Goal: Task Accomplishment & Management: Use online tool/utility

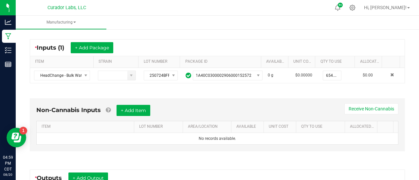
scroll to position [112, 0]
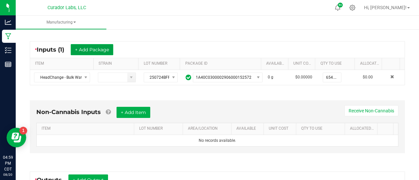
click at [89, 49] on button "+ Add Package" at bounding box center [92, 49] width 43 height 11
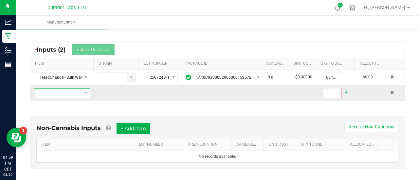
click at [74, 91] on span "NO DATA FOUND" at bounding box center [57, 93] width 47 height 9
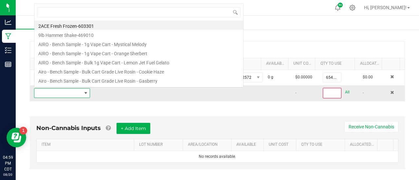
scroll to position [9, 54]
type input "ghost train haze"
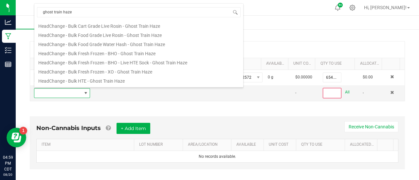
scroll to position [46, 0]
click at [263, 29] on ul "Manufacturing" at bounding box center [225, 23] width 419 height 14
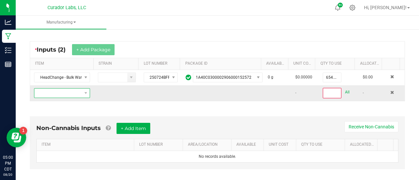
click at [72, 91] on span "NO DATA FOUND" at bounding box center [57, 93] width 47 height 9
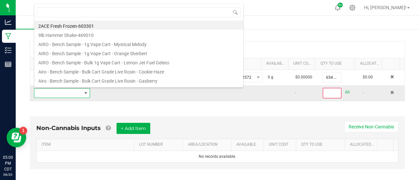
scroll to position [9, 54]
type input "HeadChange - Bulk Food Grade Water Hash - Ghost Train Haze"
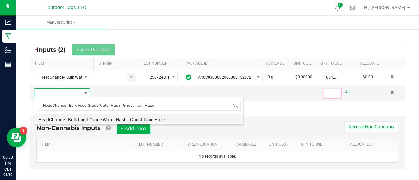
click at [126, 120] on li "HeadChange - Bulk Food Grade Water Hash - Ghost Train Haze" at bounding box center [138, 118] width 209 height 9
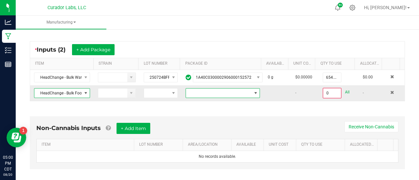
click at [237, 93] on span at bounding box center [218, 93] width 65 height 9
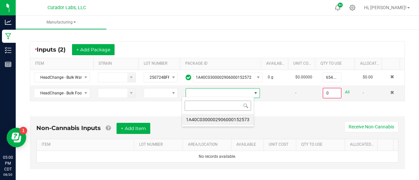
scroll to position [9, 72]
click at [236, 118] on li "1A40C0300002906000152573" at bounding box center [218, 119] width 72 height 11
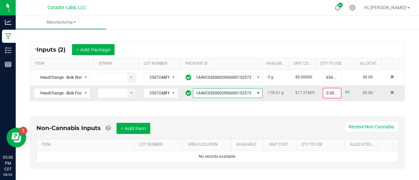
click at [345, 91] on link "All" at bounding box center [347, 92] width 5 height 9
type input "178.6100 g"
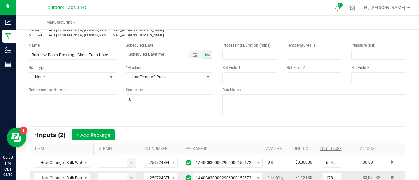
scroll to position [18, 0]
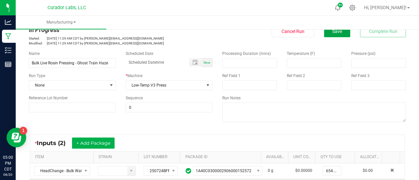
click at [334, 32] on span "Save" at bounding box center [337, 31] width 10 height 5
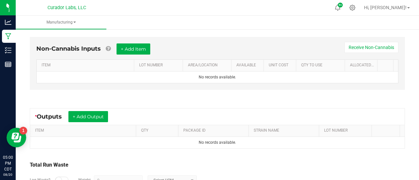
scroll to position [190, 0]
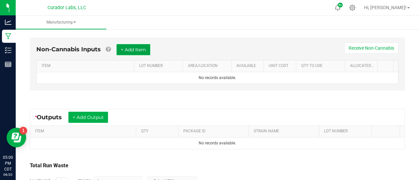
click at [130, 49] on button "+ Add Item" at bounding box center [133, 49] width 34 height 11
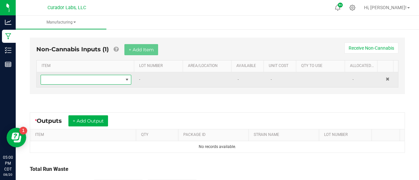
click at [115, 79] on span "NO DATA FOUND" at bounding box center [82, 79] width 82 height 9
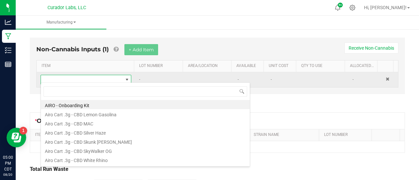
scroll to position [9, 86]
type input "pre-folded"
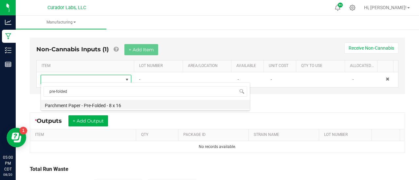
click at [93, 100] on li "Parchment Paper - Pre-Folded - 8 x 16" at bounding box center [145, 104] width 209 height 9
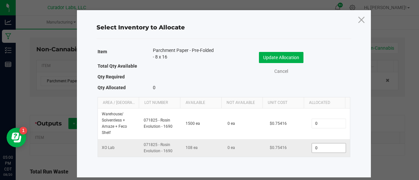
click at [329, 146] on input "0" at bounding box center [328, 148] width 33 height 9
type input "32"
click at [279, 58] on button "Update Allocation" at bounding box center [281, 57] width 45 height 11
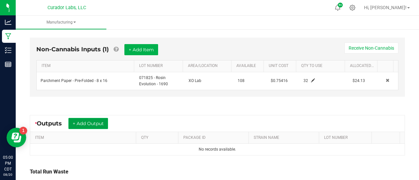
click at [94, 122] on button "+ Add Output" at bounding box center [88, 123] width 40 height 11
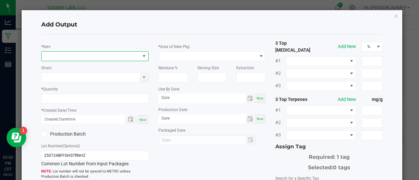
click at [46, 57] on span "NO DATA FOUND" at bounding box center [91, 56] width 98 height 9
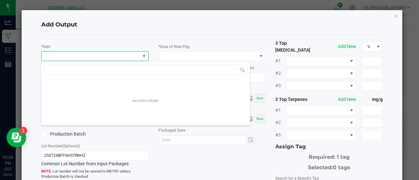
scroll to position [9, 106]
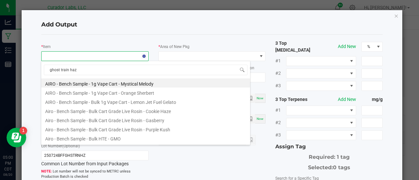
type input "ghost train haze"
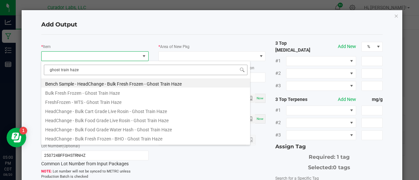
drag, startPoint x: 80, startPoint y: 72, endPoint x: 47, endPoint y: 74, distance: 32.8
click at [47, 74] on input "ghost train haze" at bounding box center [146, 70] width 204 height 10
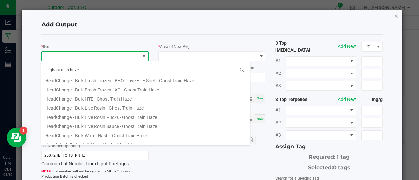
scroll to position [68, 0]
click at [126, 107] on li "HeadChange - Bulk Live Rosin - Ghost Train Haze" at bounding box center [145, 106] width 209 height 9
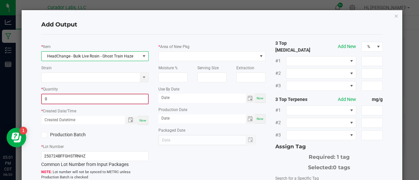
click at [90, 100] on input "0" at bounding box center [95, 99] width 106 height 9
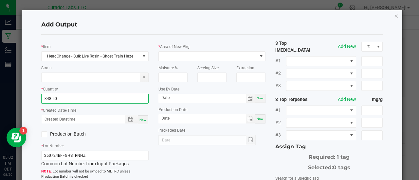
type input "348.5000 g"
click at [139, 121] on span "Now" at bounding box center [142, 120] width 7 height 4
type input "[DATE] 5:02 PM"
type input "[DATE]"
click at [53, 135] on label "Production Batch" at bounding box center [65, 134] width 49 height 7
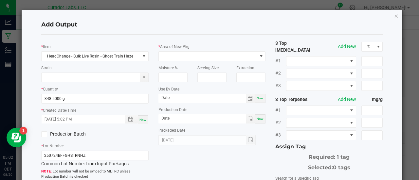
click at [0, 0] on input "Production Batch" at bounding box center [0, 0] width 0 height 0
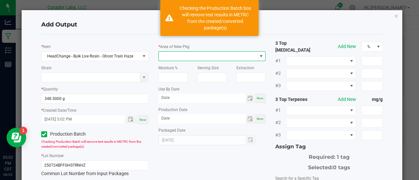
click at [200, 52] on span at bounding box center [208, 56] width 98 height 9
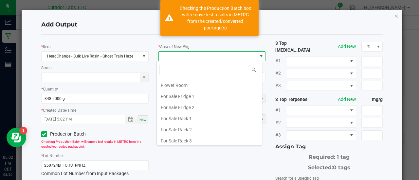
scroll to position [0, 0]
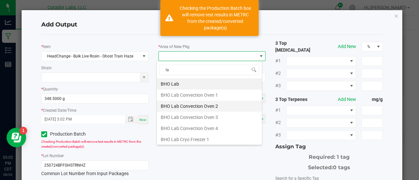
type input "lab"
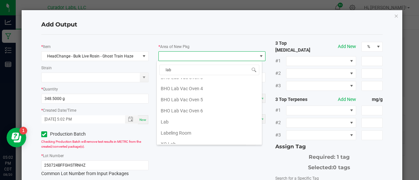
scroll to position [140, 0]
click at [186, 106] on li "Lab" at bounding box center [209, 111] width 105 height 11
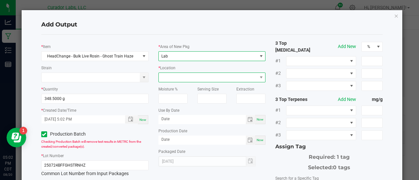
click at [176, 79] on span at bounding box center [208, 77] width 98 height 9
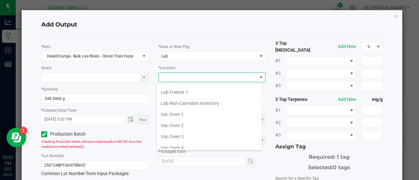
scroll to position [88, 0]
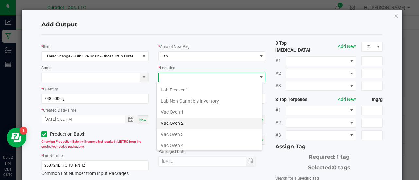
click at [192, 120] on li "Vac Oven 2" at bounding box center [209, 123] width 105 height 11
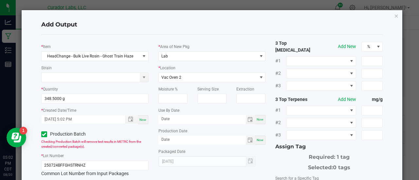
click at [259, 119] on span "Now" at bounding box center [260, 120] width 7 height 4
click at [175, 118] on input "[DATE]" at bounding box center [201, 119] width 87 height 8
type input "[DATE]"
click at [258, 137] on div "Now" at bounding box center [260, 140] width 10 height 9
type input "[DATE]"
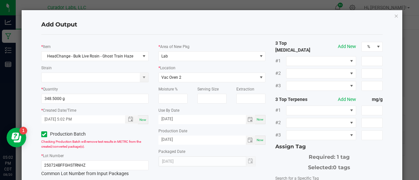
click at [270, 157] on div "3 Top [MEDICAL_DATA] Add New % #1 #2 #3 3 Top Terpenes Add New mg/g #1 #2 #3 As…" at bounding box center [328, 159] width 117 height 239
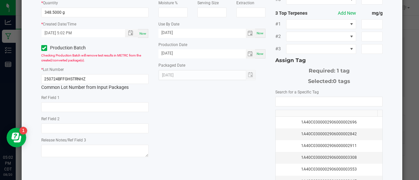
scroll to position [87, 0]
click at [280, 97] on input "NO DATA FOUND" at bounding box center [329, 101] width 107 height 9
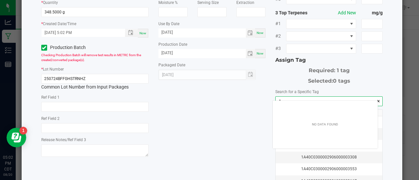
scroll to position [9, 105]
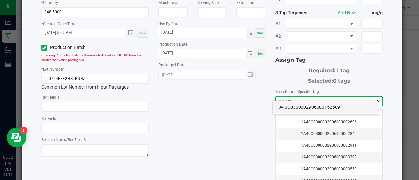
click at [291, 108] on li "1A40C0300002906000152609" at bounding box center [325, 107] width 105 height 11
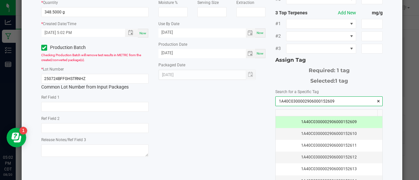
type input "1A40C0300002906000152609"
click at [243, 100] on div "* Item HeadChange - Bulk Live Rosin - Ghost Train Haze Strain * Quantity 348.50…" at bounding box center [211, 72] width 351 height 239
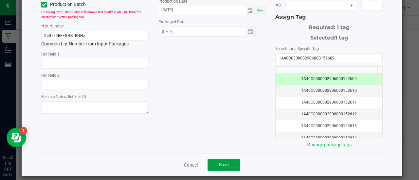
click at [224, 162] on span "Save" at bounding box center [224, 164] width 10 height 5
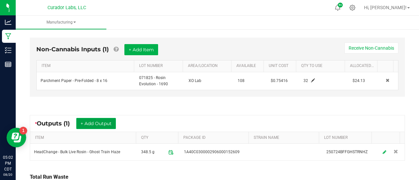
click at [99, 121] on button "+ Add Output" at bounding box center [96, 123] width 40 height 11
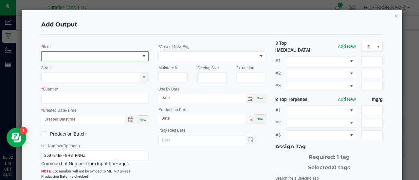
click at [71, 61] on span "NO DATA FOUND" at bounding box center [91, 56] width 98 height 9
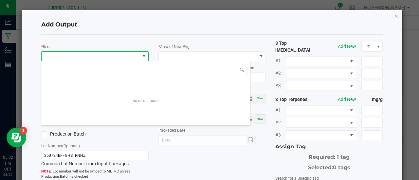
scroll to position [9, 106]
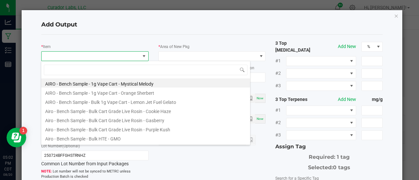
type input "ghost train haze"
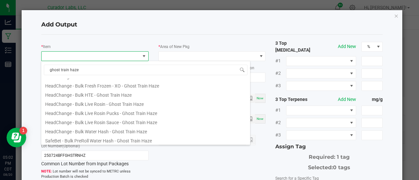
scroll to position [72, 0]
click at [117, 119] on li "HeadChange - Bulk Live Rosin Sauce - Ghost Train Haze" at bounding box center [145, 120] width 209 height 9
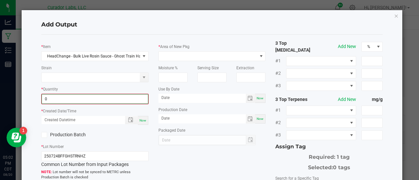
click at [81, 98] on input "0" at bounding box center [95, 99] width 106 height 9
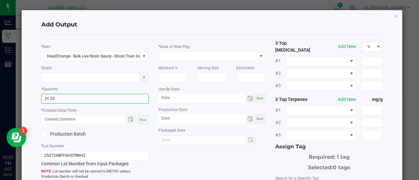
type input "31.5500 g"
click at [139, 119] on span "Now" at bounding box center [142, 120] width 7 height 4
type input "[DATE] 5:02 PM"
type input "[DATE]"
click at [73, 134] on label "Production Batch" at bounding box center [65, 134] width 49 height 7
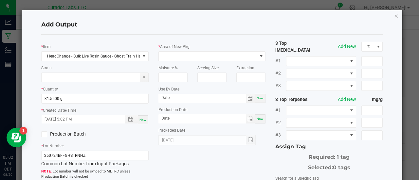
click at [0, 0] on input "Production Batch" at bounding box center [0, 0] width 0 height 0
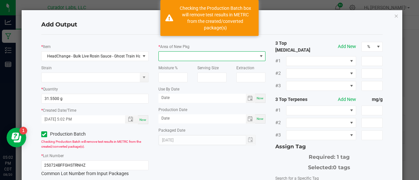
click at [185, 53] on span at bounding box center [208, 56] width 98 height 9
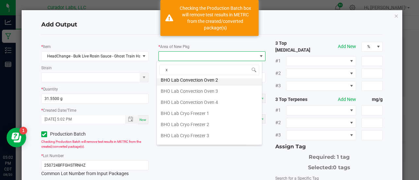
scroll to position [0, 0]
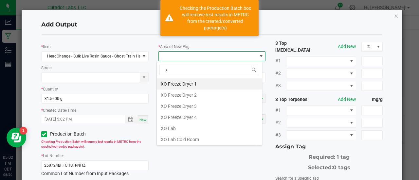
type input "xo"
click at [181, 129] on li "XO Lab" at bounding box center [209, 128] width 105 height 11
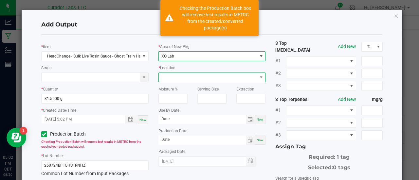
click at [175, 77] on span at bounding box center [208, 77] width 98 height 9
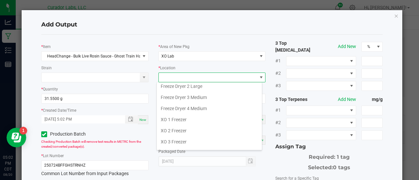
scroll to position [54, 0]
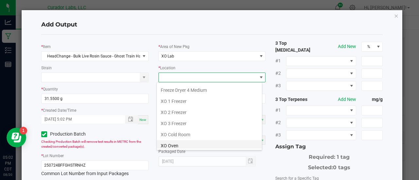
click at [171, 145] on li "XO Oven" at bounding box center [209, 145] width 105 height 11
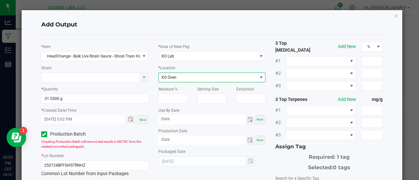
click at [258, 122] on div "Now" at bounding box center [260, 119] width 10 height 9
click at [175, 117] on input "[DATE]" at bounding box center [201, 119] width 87 height 8
type input "[DATE]"
click at [258, 136] on div "Now" at bounding box center [260, 140] width 10 height 9
type input "[DATE]"
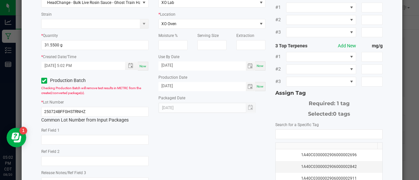
scroll to position [80, 0]
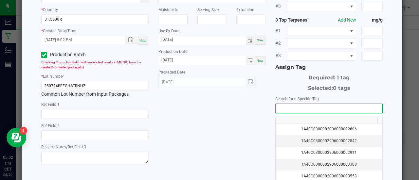
click at [290, 104] on input "NO DATA FOUND" at bounding box center [329, 108] width 107 height 9
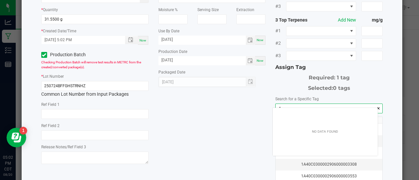
scroll to position [9, 105]
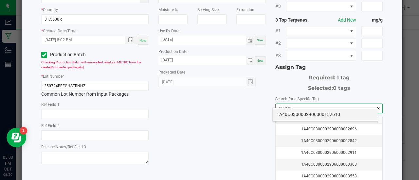
click at [296, 116] on li "1A40C0300002906000152610" at bounding box center [325, 114] width 105 height 11
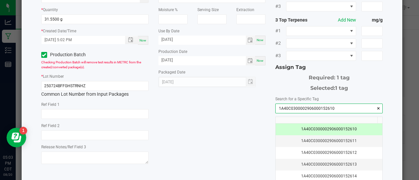
type input "1A40C0300002906000152610"
click at [186, 138] on div "* Item HeadChange - Bulk Live Rosin Sauce - Ghost Train Haze Strain * Quantity …" at bounding box center [211, 79] width 351 height 239
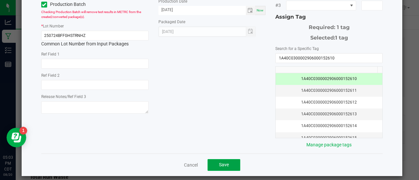
click at [213, 162] on button "Save" at bounding box center [223, 165] width 33 height 12
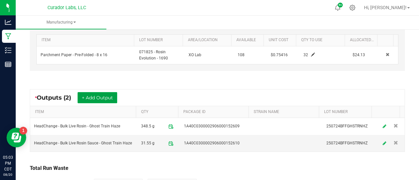
scroll to position [219, 0]
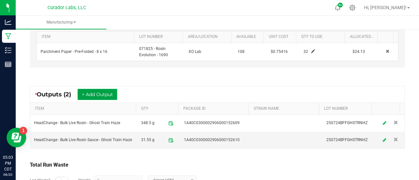
click at [96, 93] on button "+ Add Output" at bounding box center [98, 94] width 40 height 11
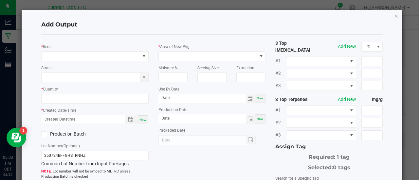
click at [79, 62] on div "* Item Strain * Quantity * Created Date/Time Now Production Batch Lot Number (O…" at bounding box center [94, 144] width 117 height 208
click at [77, 59] on span "NO DATA FOUND" at bounding box center [91, 56] width 98 height 9
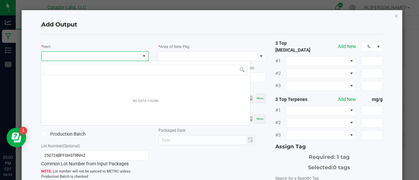
scroll to position [9, 106]
type input "ghost train haze"
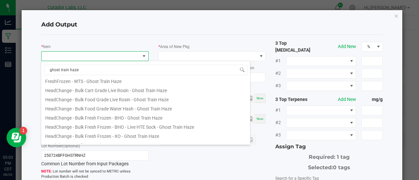
scroll to position [22, 0]
click at [111, 96] on li "HeadChange - Bulk Food Grade Live Rosin - Ghost Train Haze" at bounding box center [145, 98] width 209 height 9
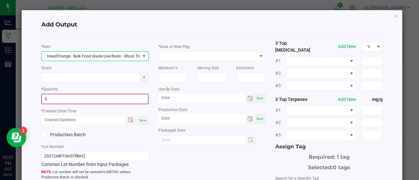
click at [98, 99] on input "0" at bounding box center [95, 99] width 106 height 9
click at [140, 93] on div "* Quantity 0.0000 g" at bounding box center [94, 95] width 107 height 19
click at [125, 100] on input "0" at bounding box center [95, 99] width 106 height 9
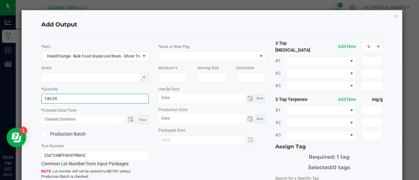
type input "140.6900 g"
click at [142, 119] on span "Now" at bounding box center [142, 120] width 7 height 4
type input "[DATE] 5:04 PM"
type input "[DATE]"
click at [79, 133] on label "Production Batch" at bounding box center [65, 134] width 49 height 7
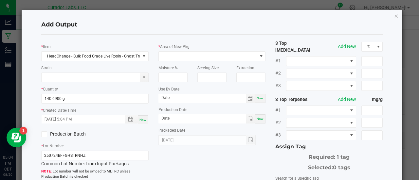
click at [0, 0] on input "Production Batch" at bounding box center [0, 0] width 0 height 0
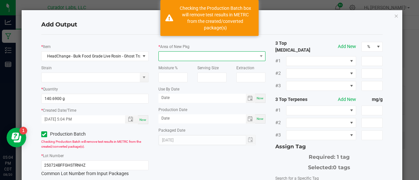
click at [219, 56] on span at bounding box center [208, 56] width 98 height 9
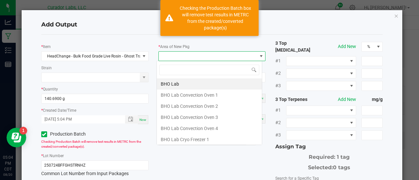
scroll to position [9, 106]
type input "xo"
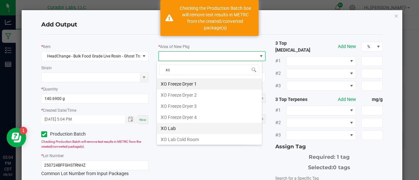
click at [176, 125] on li "XO Lab" at bounding box center [209, 128] width 105 height 11
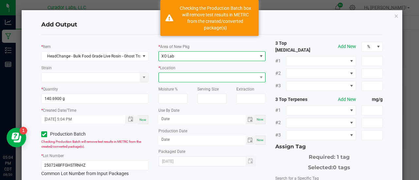
click at [180, 79] on span at bounding box center [208, 77] width 98 height 9
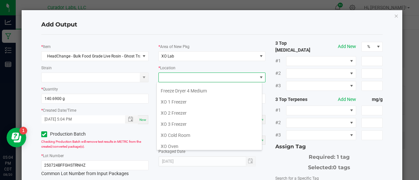
scroll to position [54, 0]
click at [186, 144] on li "XO Oven" at bounding box center [209, 145] width 105 height 11
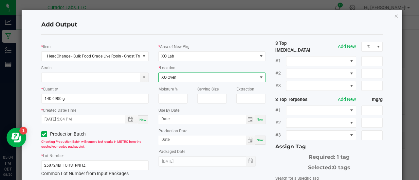
click at [257, 123] on div "Now" at bounding box center [260, 119] width 10 height 9
click at [177, 120] on input "[DATE]" at bounding box center [201, 119] width 87 height 8
type input "[DATE]"
click at [260, 141] on span "Now" at bounding box center [260, 140] width 7 height 4
type input "[DATE]"
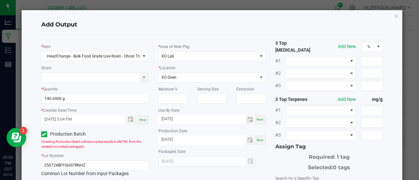
click at [266, 157] on div "* Area of New Pkg XO Lab * Location XO Oven Moisture % Serving Size Extraction …" at bounding box center [211, 103] width 117 height 127
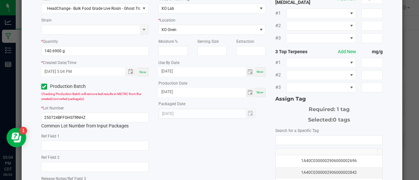
scroll to position [49, 0]
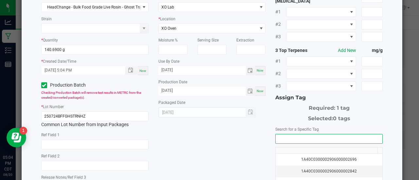
click at [292, 134] on input "NO DATA FOUND" at bounding box center [329, 138] width 107 height 9
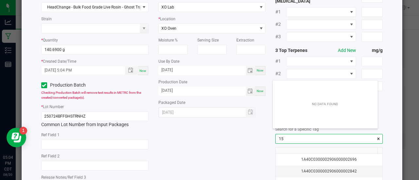
scroll to position [9, 105]
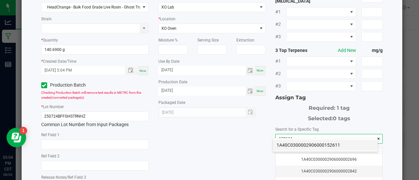
click at [303, 146] on li "1A40C0300002906000152611" at bounding box center [325, 145] width 105 height 11
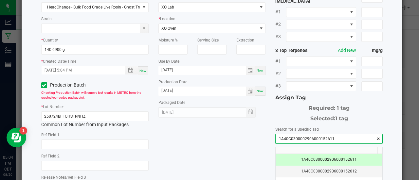
type input "1A40C0300002906000152611"
click at [249, 142] on div "* Item HeadChange - Bulk Food Grade Live Rosin - Ghost Train Haze Strain * Quan…" at bounding box center [211, 110] width 351 height 239
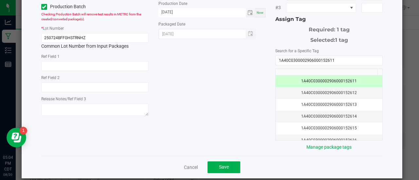
scroll to position [130, 0]
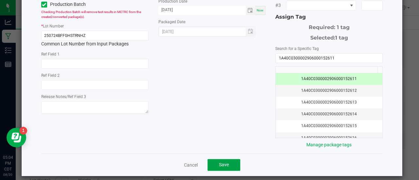
click at [223, 162] on span "Save" at bounding box center [224, 164] width 10 height 5
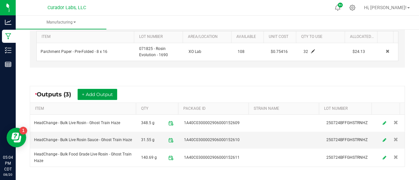
click at [113, 91] on button "+ Add Output" at bounding box center [98, 94] width 40 height 11
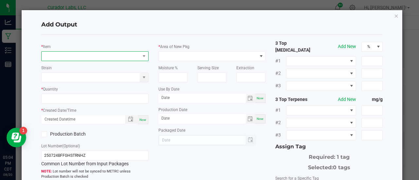
click at [90, 55] on span "NO DATA FOUND" at bounding box center [91, 56] width 98 height 9
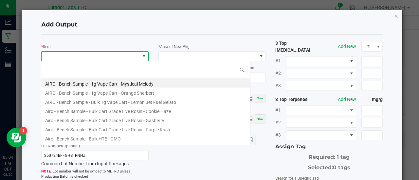
scroll to position [9, 106]
type input "ghost train haze"
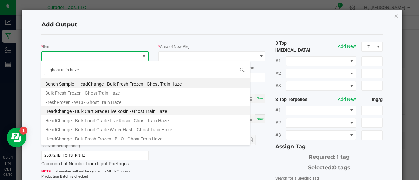
click at [108, 111] on li "HeadChange - Bulk Cart Grade Live Rosin - Ghost Train Haze" at bounding box center [145, 110] width 209 height 9
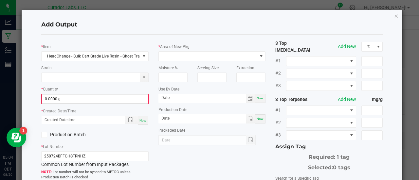
click at [77, 94] on span "0.0000 g" at bounding box center [95, 99] width 107 height 10
click at [78, 96] on input "0" at bounding box center [95, 99] width 106 height 9
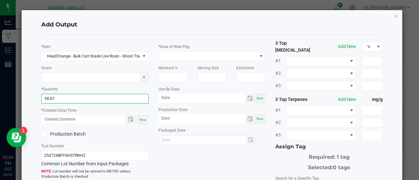
type input "98.8700 g"
click at [139, 121] on span "Now" at bounding box center [142, 120] width 7 height 4
type input "[DATE] 5:04 PM"
type input "[DATE]"
click at [58, 136] on label "Production Batch" at bounding box center [65, 134] width 49 height 7
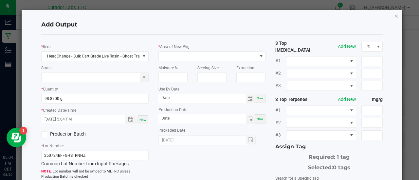
click at [0, 0] on input "Production Batch" at bounding box center [0, 0] width 0 height 0
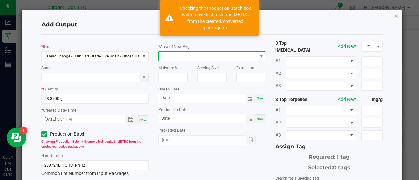
click at [170, 60] on span at bounding box center [208, 56] width 98 height 9
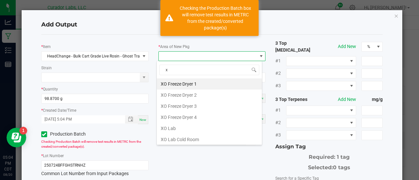
type input "xo"
click at [174, 124] on li "XO Lab" at bounding box center [209, 128] width 105 height 11
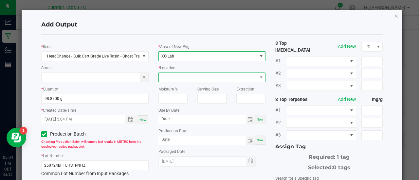
click at [173, 74] on span at bounding box center [208, 77] width 98 height 9
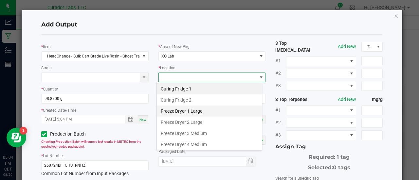
scroll to position [54, 0]
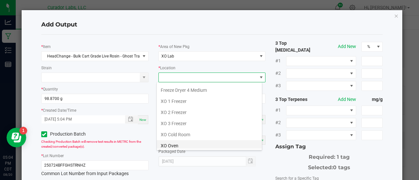
click at [179, 143] on li "XO Oven" at bounding box center [209, 145] width 105 height 11
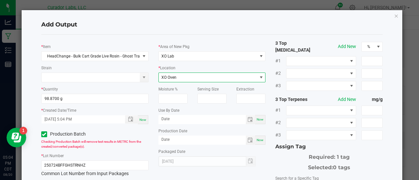
click at [260, 119] on span "Now" at bounding box center [260, 120] width 7 height 4
click at [178, 119] on input "[DATE]" at bounding box center [201, 119] width 87 height 8
type input "[DATE]"
click at [255, 139] on div "Now" at bounding box center [260, 140] width 10 height 9
type input "[DATE]"
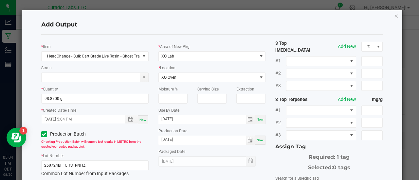
click at [259, 146] on div "* Area of New Pkg XO Lab * Location XO Oven Moisture % Serving Size Extraction …" at bounding box center [211, 103] width 117 height 127
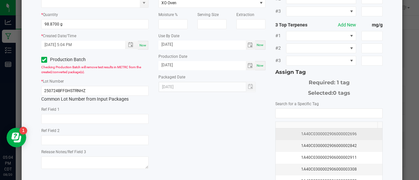
scroll to position [79, 0]
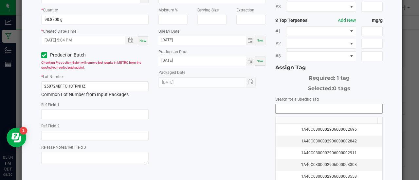
click at [284, 104] on input "NO DATA FOUND" at bounding box center [329, 108] width 107 height 9
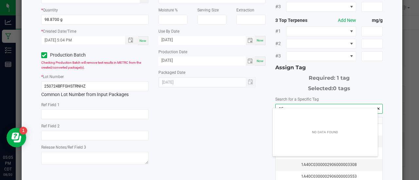
scroll to position [9, 105]
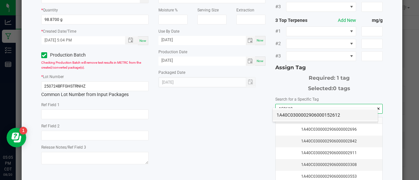
click at [313, 117] on li "1A40C0300002906000152612" at bounding box center [325, 115] width 105 height 11
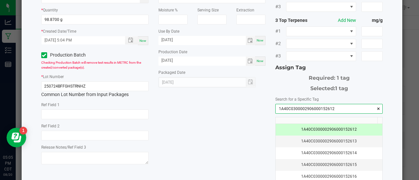
type input "1A40C0300002906000152612"
click at [221, 132] on div "* Item HeadChange - Bulk Cart Grade Live Rosin - Ghost Train Haze Strain * Quan…" at bounding box center [211, 80] width 351 height 239
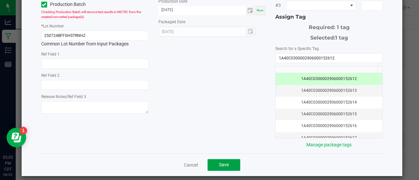
click at [226, 159] on button "Save" at bounding box center [223, 165] width 33 height 12
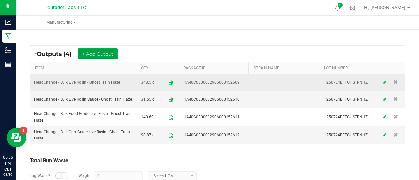
scroll to position [262, 0]
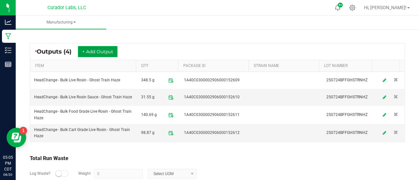
click at [104, 53] on button "+ Add Output" at bounding box center [98, 51] width 40 height 11
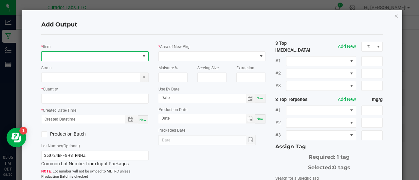
click at [102, 53] on span "NO DATA FOUND" at bounding box center [91, 56] width 98 height 9
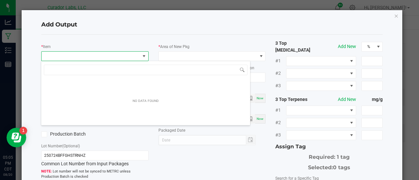
scroll to position [9, 106]
type input "ghost train haze"
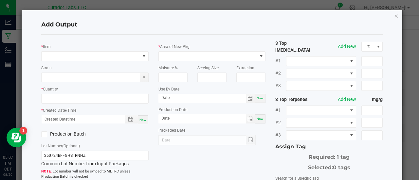
click at [112, 61] on div "* Item Strain * Quantity * Created Date/Time Now Production Batch Lot Number (O…" at bounding box center [94, 144] width 117 height 208
click at [108, 57] on span "NO DATA FOUND" at bounding box center [91, 56] width 98 height 9
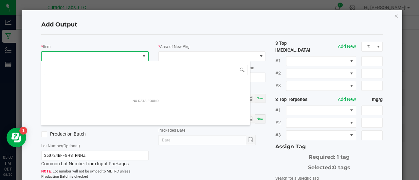
type input "ghost train haze"
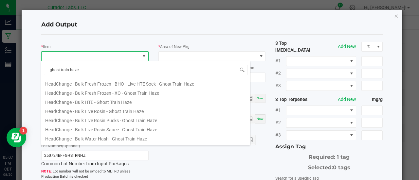
scroll to position [72, 0]
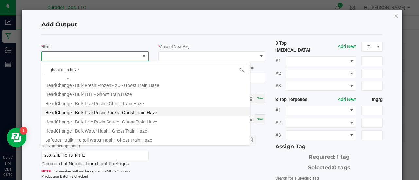
click at [115, 109] on li "HeadChange - Bulk Live Rosin Pucks - Ghost Train Haze" at bounding box center [145, 111] width 209 height 9
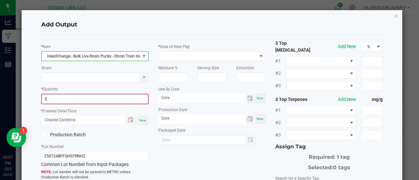
click at [141, 98] on input "0" at bounding box center [95, 99] width 106 height 9
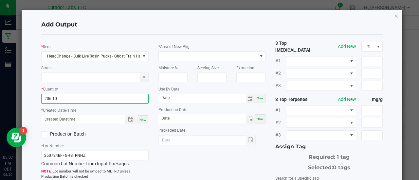
type input "206.1000 g"
click at [140, 120] on span "Now" at bounding box center [142, 120] width 7 height 4
type input "[DATE] 5:07 PM"
type input "[DATE]"
click at [73, 135] on label "Production Batch" at bounding box center [65, 134] width 49 height 7
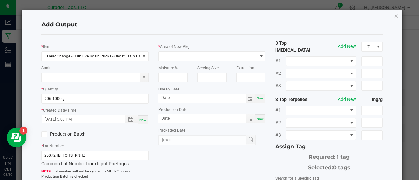
click at [0, 0] on input "Production Batch" at bounding box center [0, 0] width 0 height 0
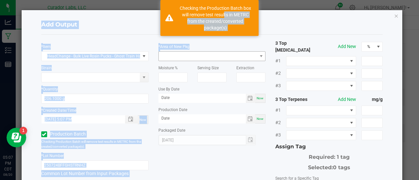
drag, startPoint x: 222, startPoint y: 16, endPoint x: 206, endPoint y: 57, distance: 43.8
click at [206, 57] on body "Analytics Manufacturing Inventory Reports 05:07 PM CDT [DATE] 08/20 Curador Lab…" at bounding box center [209, 90] width 419 height 180
click at [206, 57] on span at bounding box center [208, 56] width 98 height 9
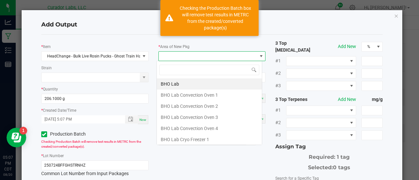
scroll to position [9, 106]
type input "xo"
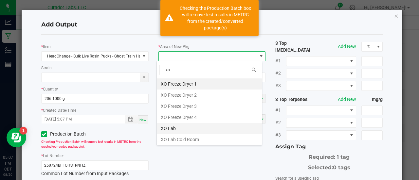
click at [175, 126] on li "XO Lab" at bounding box center [209, 128] width 105 height 11
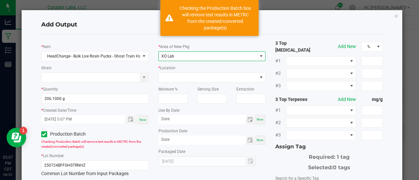
click at [183, 72] on div "* Location" at bounding box center [211, 73] width 107 height 18
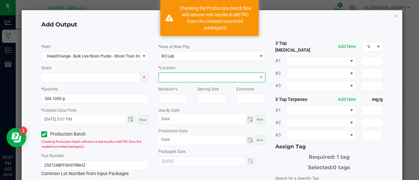
click at [184, 77] on span at bounding box center [208, 77] width 98 height 9
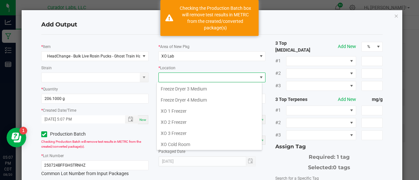
scroll to position [45, 0]
click at [195, 108] on li "XO 1 Freezer" at bounding box center [209, 110] width 105 height 11
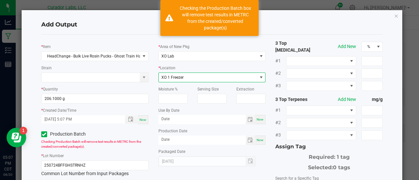
click at [257, 119] on span "Now" at bounding box center [260, 120] width 7 height 4
click at [175, 117] on input "[DATE]" at bounding box center [201, 119] width 87 height 8
type input "[DATE]"
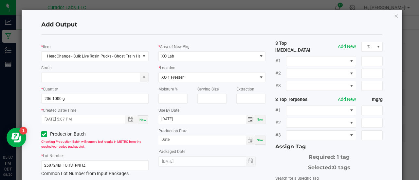
click at [257, 141] on span "Now" at bounding box center [260, 140] width 7 height 4
type input "[DATE]"
click at [270, 158] on div "3 Top [MEDICAL_DATA] Add New % #1 #2 #3 3 Top Terpenes Add New mg/g #1 #2 #3 As…" at bounding box center [328, 159] width 117 height 239
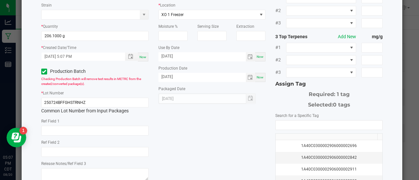
scroll to position [67, 0]
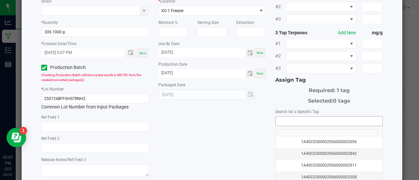
click at [293, 119] on input "NO DATA FOUND" at bounding box center [329, 121] width 107 height 9
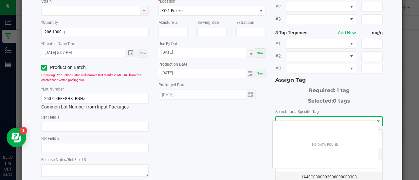
scroll to position [9, 105]
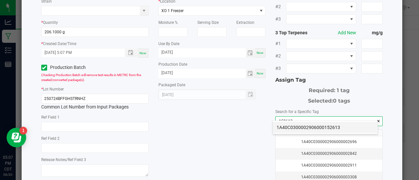
click at [299, 129] on li "1A40C0300002906000152613" at bounding box center [325, 127] width 105 height 11
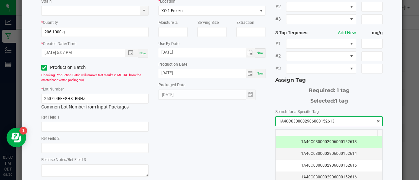
type input "1A40C0300002906000152613"
click at [208, 105] on div "* Item HeadChange - Bulk Live Rosin Pucks - Ghost Train Haze Strain * Quantity …" at bounding box center [211, 92] width 351 height 239
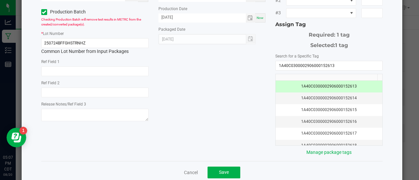
scroll to position [130, 0]
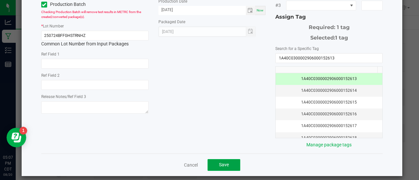
click at [221, 162] on span "Save" at bounding box center [224, 164] width 10 height 5
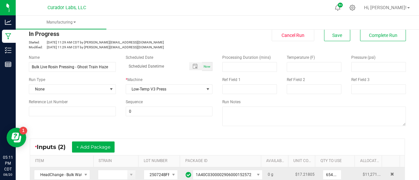
scroll to position [0, 0]
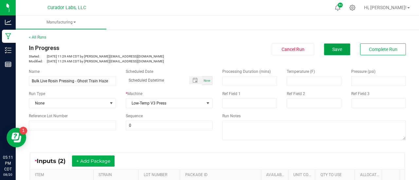
click at [335, 51] on span "Save" at bounding box center [337, 49] width 10 height 5
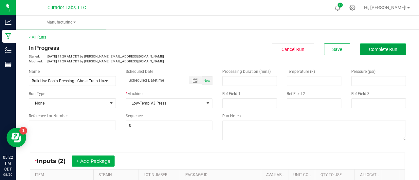
click at [363, 53] on button "Complete Run" at bounding box center [383, 50] width 46 height 12
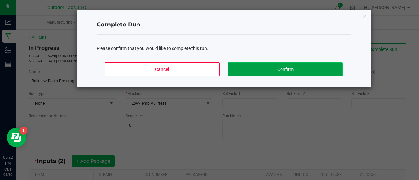
click at [297, 73] on button "Confirm" at bounding box center [285, 70] width 115 height 14
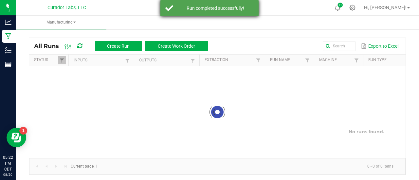
click at [177, 3] on div "Run completed successfully!" at bounding box center [209, 8] width 98 height 16
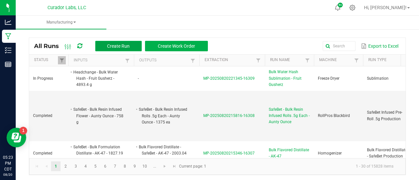
click at [102, 46] on button "Create Run" at bounding box center [118, 46] width 46 height 10
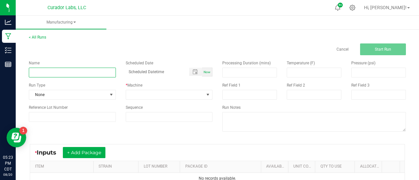
click at [73, 74] on input at bounding box center [72, 73] width 87 height 10
paste input "HeadChange - Bulk Cart Grade Live Rosin - Ghost Train Haze"
click at [79, 73] on input "HeadChange - Bulk Cart Grade Live Rosin - Ghost Train Haze" at bounding box center [72, 73] width 87 height 10
type input "HeadChange - Bulk Cart Grade Live Rosin Decarb - Ghost Train Haze"
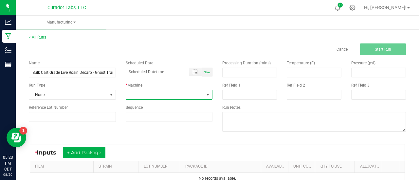
click at [149, 94] on span at bounding box center [165, 94] width 78 height 9
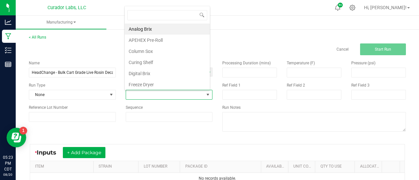
scroll to position [9, 84]
type input "xo"
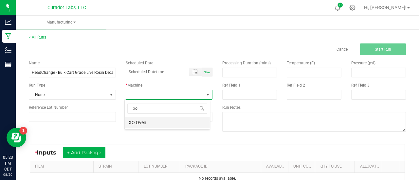
click at [148, 125] on li "XO Oven" at bounding box center [167, 122] width 85 height 11
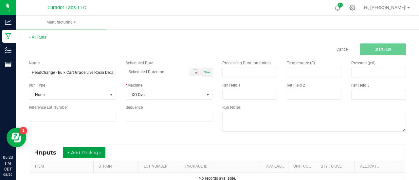
drag, startPoint x: 140, startPoint y: 151, endPoint x: 98, endPoint y: 154, distance: 42.3
click at [98, 154] on button "+ Add Package" at bounding box center [84, 152] width 43 height 11
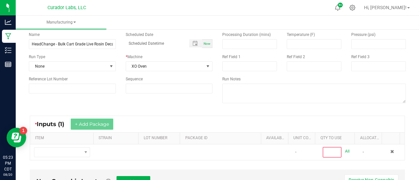
scroll to position [30, 0]
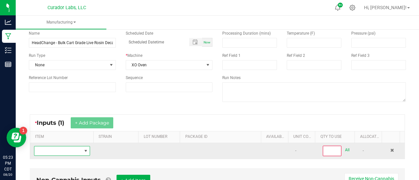
click at [83, 152] on span "NO DATA FOUND" at bounding box center [85, 151] width 5 height 5
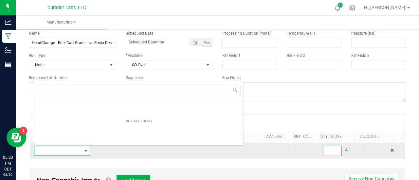
scroll to position [9, 54]
type input "HeadChange - Bulk Cart Grade Live Rosin - Ghost Train Haze"
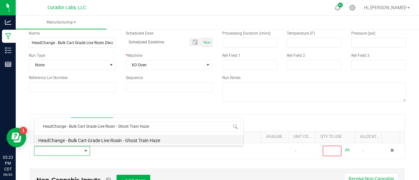
click at [96, 137] on li "HeadChange - Bulk Cart Grade Live Rosin - Ghost Train Haze" at bounding box center [138, 139] width 209 height 9
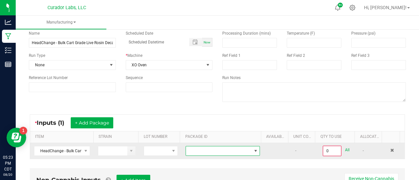
click at [228, 150] on span at bounding box center [218, 151] width 65 height 9
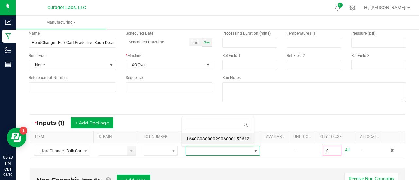
click at [219, 135] on li "1A40C0300002906000152612" at bounding box center [218, 139] width 72 height 11
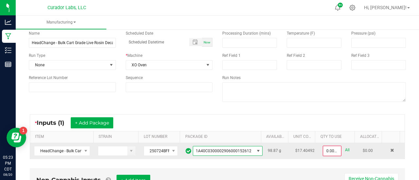
click at [345, 150] on link "All" at bounding box center [347, 150] width 5 height 9
type input "98.8700 g"
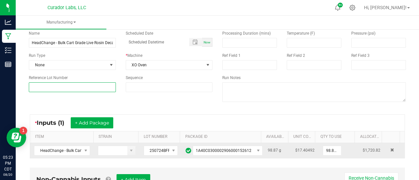
click at [110, 88] on input at bounding box center [72, 87] width 87 height 10
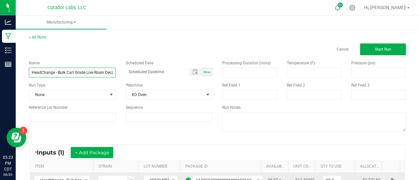
click at [58, 71] on input "HeadChange - Bulk Cart Grade Live Rosin Decarb - Ghost Train Haze" at bounding box center [72, 73] width 87 height 10
type input "Bulk Cart Grade Live Rosin Decarb - Ghost Train Haze"
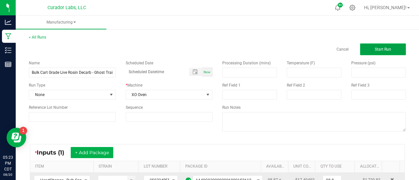
click at [375, 49] on span "Start Run" at bounding box center [383, 49] width 16 height 5
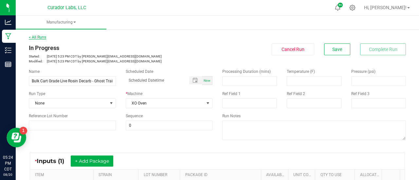
click at [34, 38] on link "< All Runs" at bounding box center [37, 37] width 17 height 5
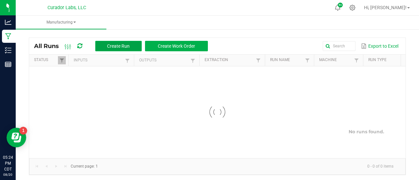
click at [126, 47] on span "Create Run" at bounding box center [118, 46] width 23 height 5
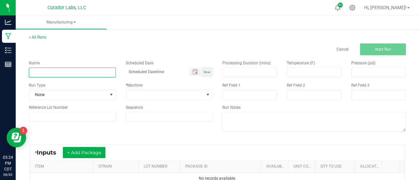
click at [93, 71] on input at bounding box center [72, 73] width 87 height 10
paste input "HeadChange - Bulk Food Grade Live Rosin - Ghost Train Haze"
click at [31, 73] on input "HeadChange - Bulk Food Grade Live Rosin - Ghost Train Haze" at bounding box center [72, 73] width 87 height 10
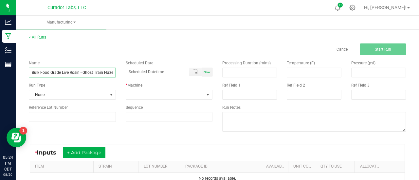
click at [80, 73] on input "Bulk Food Grade Live Rosin - Ghost Train Haze" at bounding box center [72, 73] width 87 height 10
type input "Bulk Food Grade Live Rosin Decarb - Ghost Train Haze"
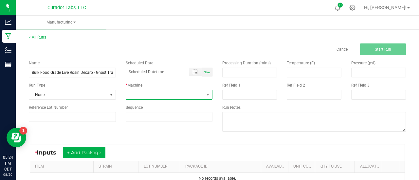
click at [143, 94] on span at bounding box center [165, 94] width 78 height 9
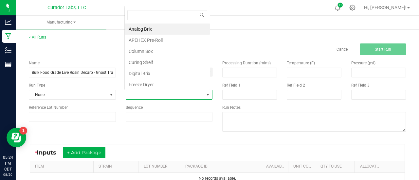
scroll to position [9, 84]
type input "xo"
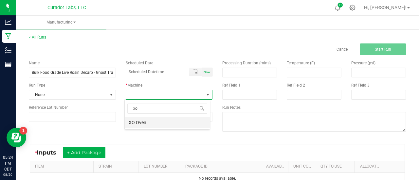
click at [147, 120] on li "XO Oven" at bounding box center [167, 122] width 85 height 11
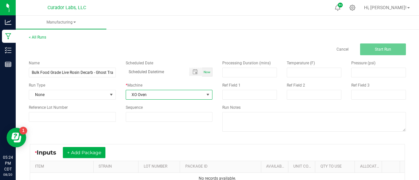
click at [148, 134] on div "Name Bulk Food Grade Live Rosin Decarb - Ghost Train Haze Scheduled Date Now Ru…" at bounding box center [217, 96] width 387 height 83
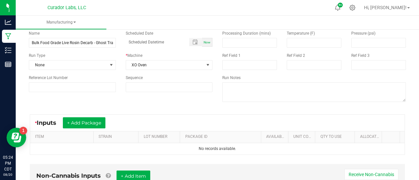
scroll to position [36, 0]
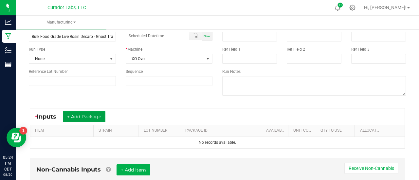
click at [88, 117] on button "+ Add Package" at bounding box center [84, 116] width 43 height 11
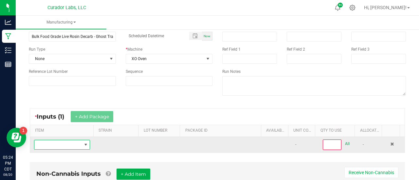
click at [83, 144] on span "NO DATA FOUND" at bounding box center [85, 144] width 5 height 5
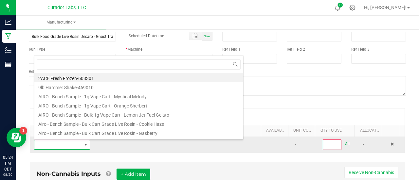
scroll to position [9, 54]
type input "HeadChange - Bulk Food Grade Live Rosin - Ghost Train Haze"
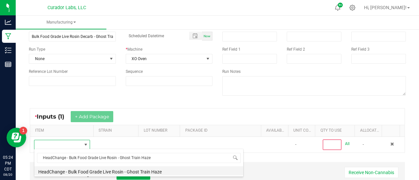
click at [97, 173] on li "HeadChange - Bulk Food Grade Live Rosin - Ghost Train Haze" at bounding box center [138, 171] width 209 height 9
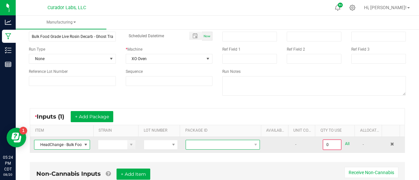
click at [215, 141] on span at bounding box center [218, 144] width 65 height 9
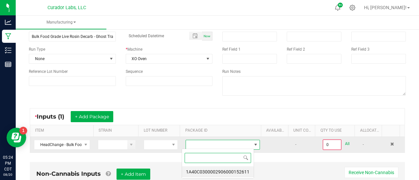
scroll to position [9, 72]
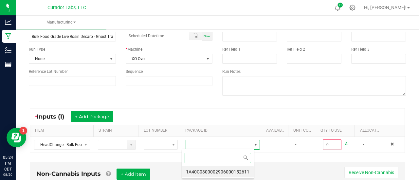
click at [216, 164] on span at bounding box center [218, 158] width 72 height 15
click at [219, 169] on li "1A40C0300002906000152611" at bounding box center [218, 172] width 72 height 11
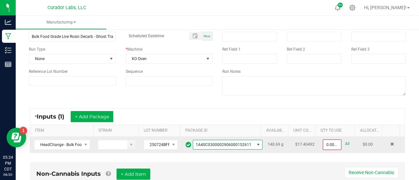
click at [345, 142] on link "All" at bounding box center [347, 144] width 5 height 9
type input "140.6900 g"
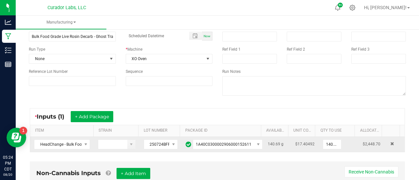
scroll to position [0, 0]
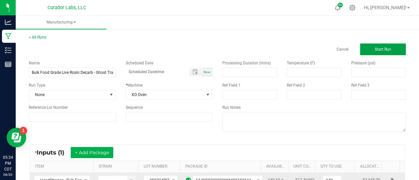
click at [376, 54] on button "Start Run" at bounding box center [383, 50] width 46 height 12
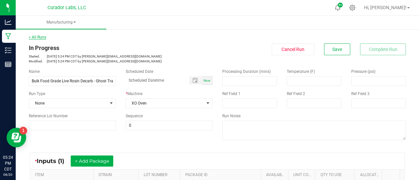
click at [43, 37] on link "< All Runs" at bounding box center [37, 37] width 17 height 5
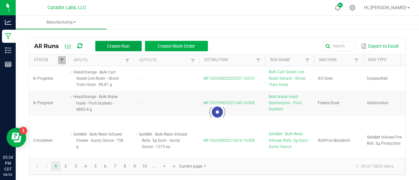
click at [118, 47] on span "Create Run" at bounding box center [118, 46] width 23 height 5
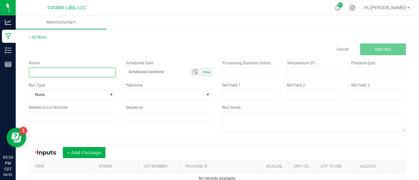
click at [70, 72] on input at bounding box center [72, 73] width 87 height 10
paste input "HeadChange - Bulk Live Rosin Sauce - Ghost Train Haze"
click at [42, 73] on input "HeadChange - Bulk Live Rosin Sauce - Ghost Train Haze" at bounding box center [72, 73] width 87 height 10
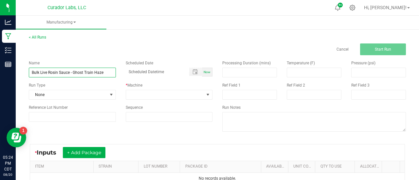
click at [69, 74] on input "Bulk Live Rosin Sauce - Ghost Train Haze" at bounding box center [72, 73] width 87 height 10
type input "Bulk Live Rosin Sauce Decarb - Ghost Train Haze"
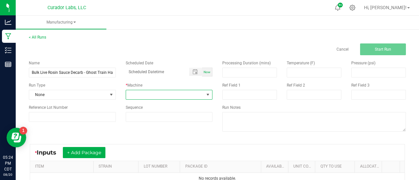
click at [133, 96] on span at bounding box center [165, 94] width 78 height 9
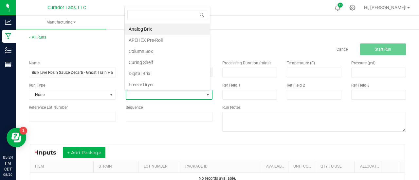
scroll to position [9, 84]
type input "xo"
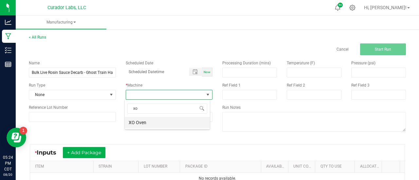
click at [140, 118] on li "XO Oven" at bounding box center [167, 122] width 85 height 11
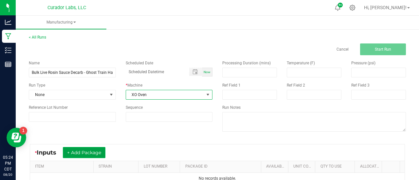
click at [99, 153] on button "+ Add Package" at bounding box center [84, 152] width 43 height 11
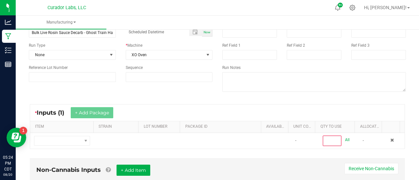
scroll to position [47, 0]
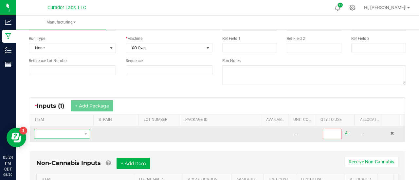
click at [78, 136] on span "NO DATA FOUND" at bounding box center [57, 134] width 47 height 9
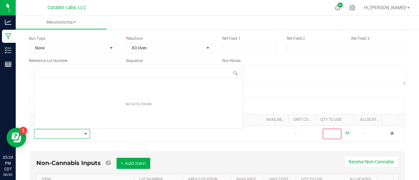
scroll to position [9, 54]
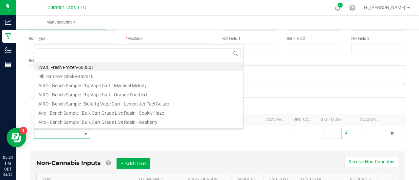
type input "HeadChange - Bulk Live Rosin Sauce - Ghost Train Haze"
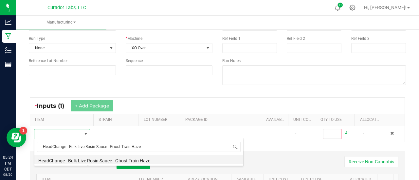
click at [121, 163] on li "HeadChange - Bulk Live Rosin Sauce - Ghost Train Haze" at bounding box center [138, 159] width 209 height 9
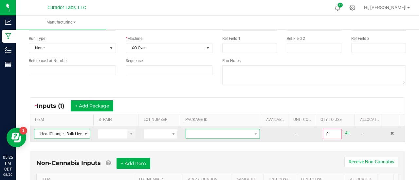
click at [241, 133] on span at bounding box center [218, 134] width 65 height 9
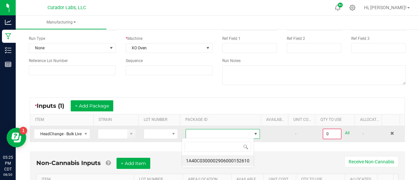
scroll to position [9, 72]
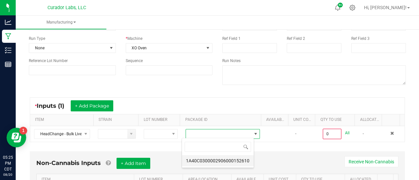
click at [236, 159] on li "1A40C0300002906000152610" at bounding box center [218, 160] width 72 height 11
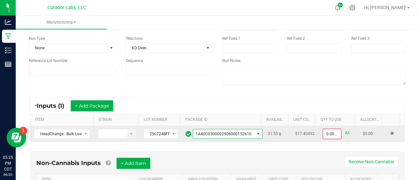
click at [345, 133] on link "All" at bounding box center [347, 133] width 5 height 9
type input "31.5500 g"
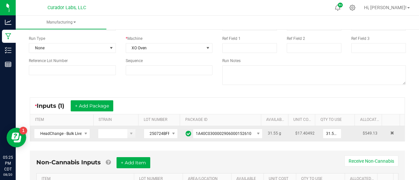
scroll to position [0, 0]
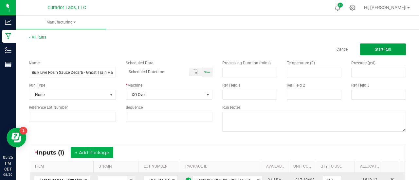
click at [377, 48] on span "Start Run" at bounding box center [383, 49] width 16 height 5
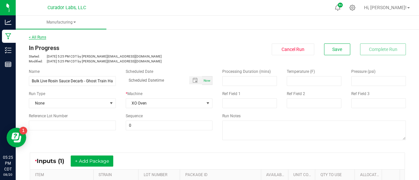
click at [39, 38] on link "< All Runs" at bounding box center [37, 37] width 17 height 5
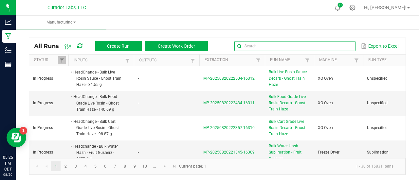
click at [334, 46] on input "text" at bounding box center [294, 46] width 121 height 10
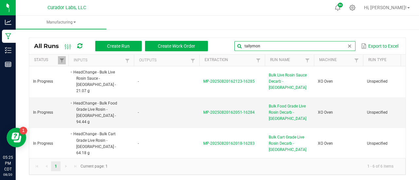
type input "tallymon"
